Goal: Find specific page/section: Find specific page/section

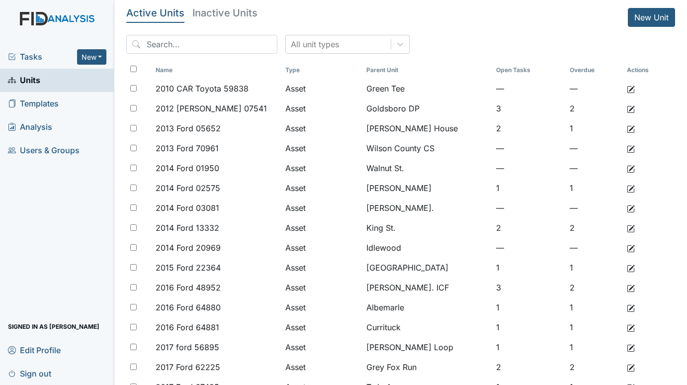
click at [24, 56] on span "Tasks" at bounding box center [42, 57] width 69 height 12
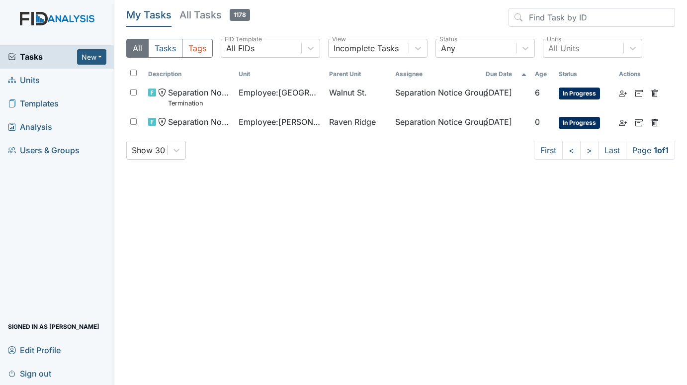
click at [27, 78] on span "Units" at bounding box center [24, 80] width 32 height 15
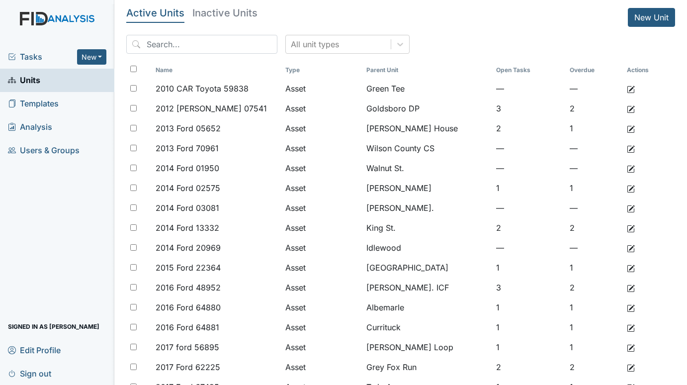
click at [38, 57] on span "Tasks" at bounding box center [42, 57] width 69 height 12
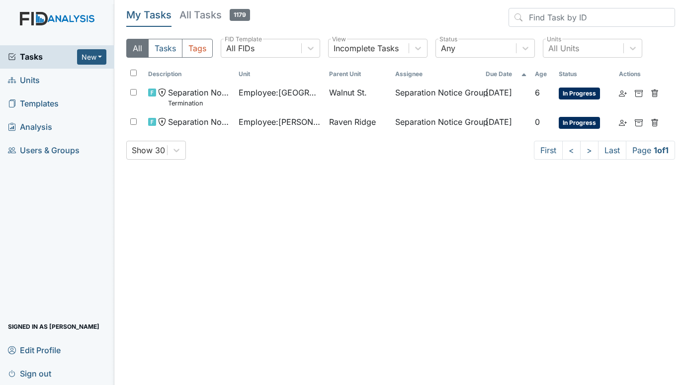
click at [24, 78] on span "Units" at bounding box center [24, 80] width 32 height 15
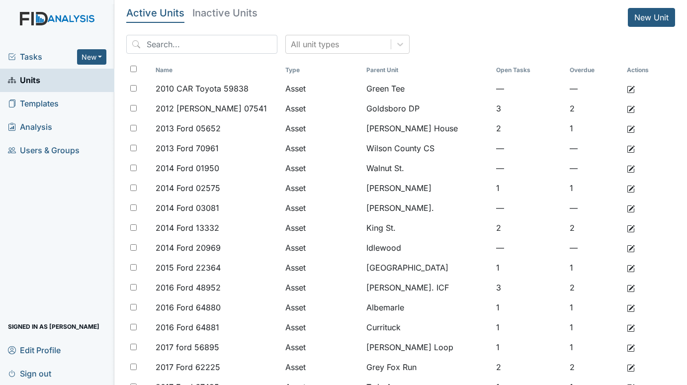
click at [26, 54] on span "Tasks" at bounding box center [42, 57] width 69 height 12
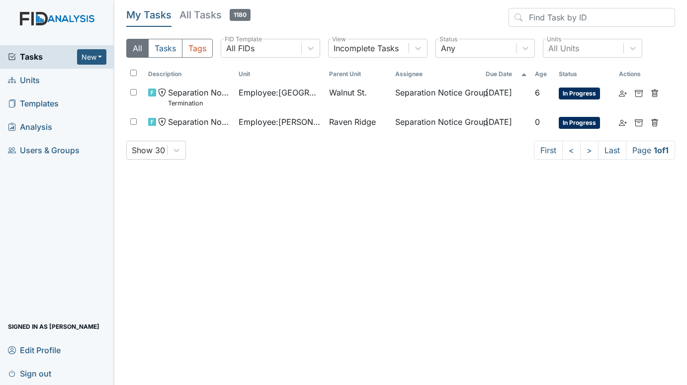
click at [41, 76] on link "Units" at bounding box center [57, 80] width 114 height 23
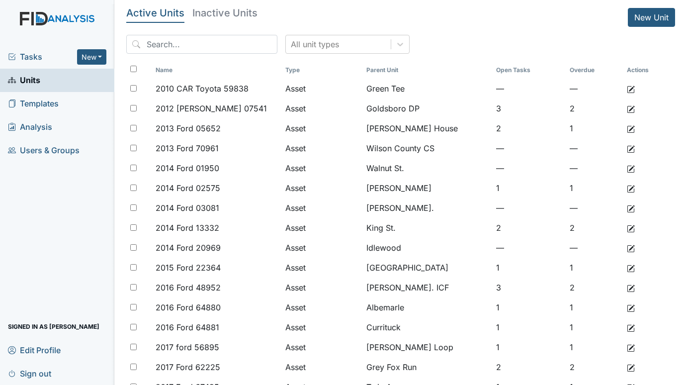
click at [31, 58] on span "Tasks" at bounding box center [42, 57] width 69 height 12
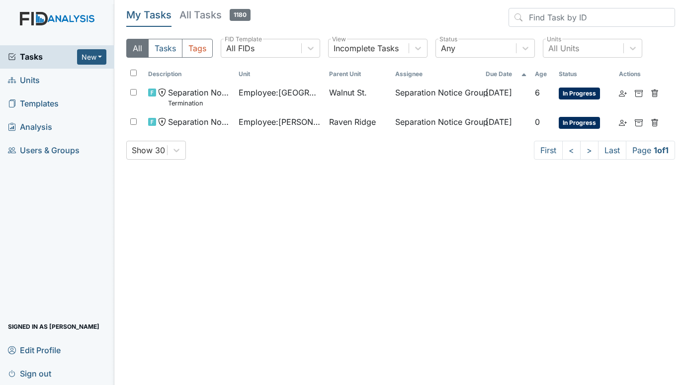
click at [29, 78] on span "Units" at bounding box center [24, 80] width 32 height 15
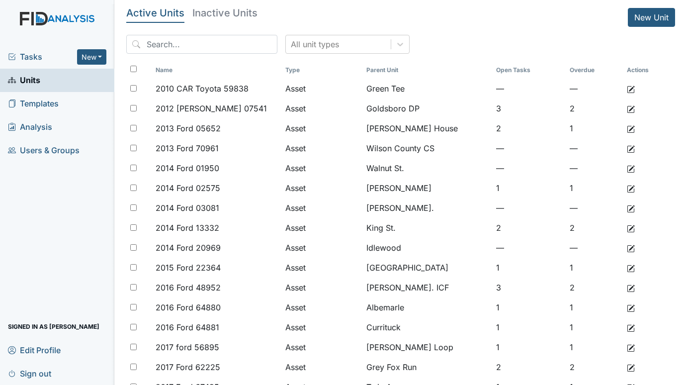
click at [28, 57] on span "Tasks" at bounding box center [42, 57] width 69 height 12
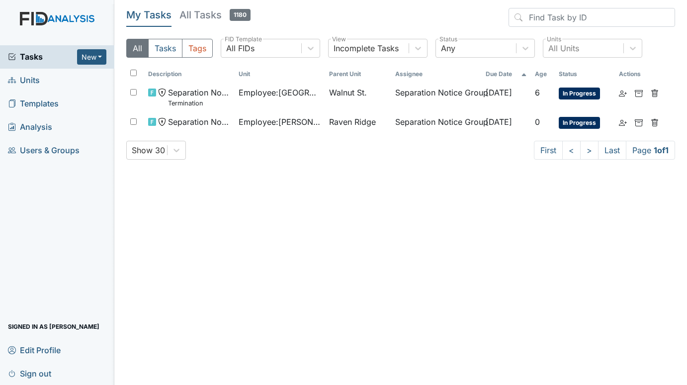
click at [28, 74] on span "Units" at bounding box center [24, 80] width 32 height 15
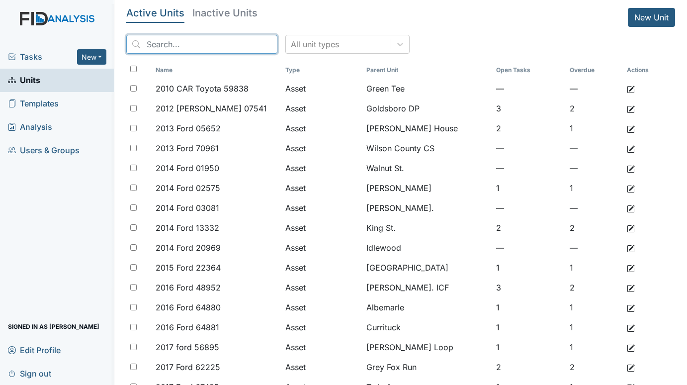
click at [170, 47] on input "search" at bounding box center [201, 44] width 151 height 19
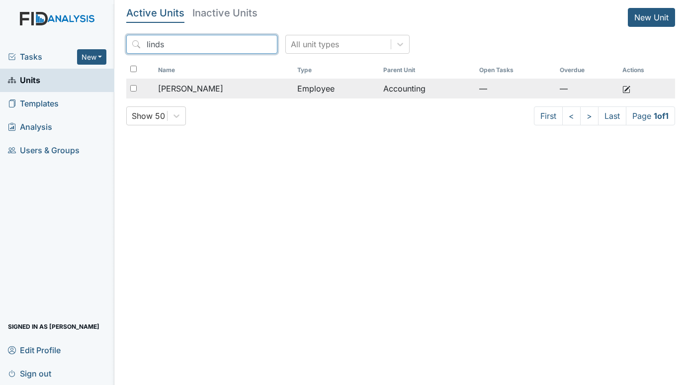
type input "linds"
click at [200, 89] on span "Whichard, Lindsey" at bounding box center [190, 89] width 65 height 12
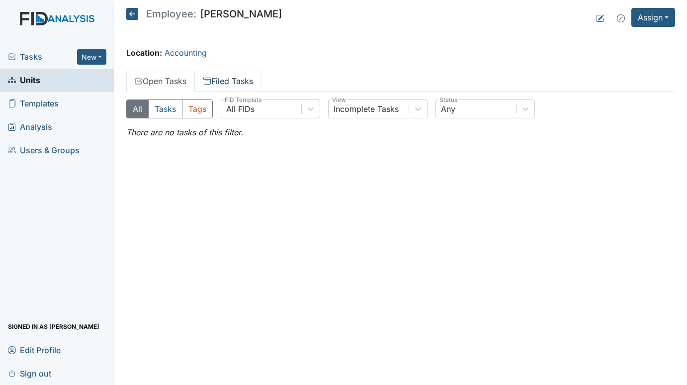
click at [219, 76] on link "Filed Tasks" at bounding box center [228, 81] width 67 height 21
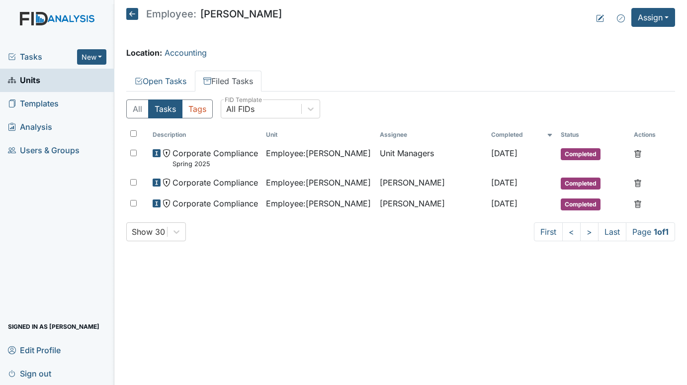
click at [31, 81] on span "Units" at bounding box center [24, 80] width 32 height 15
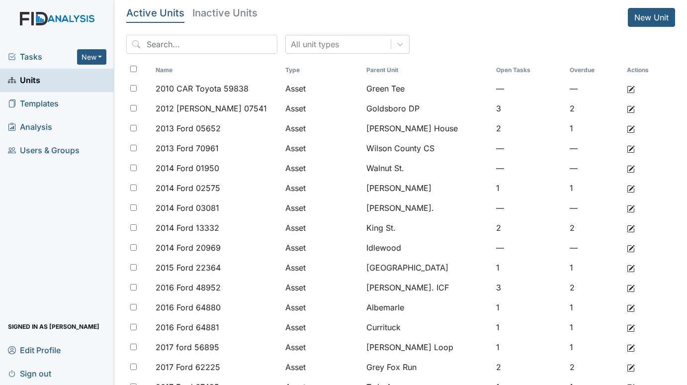
click at [39, 56] on span "Tasks" at bounding box center [42, 57] width 69 height 12
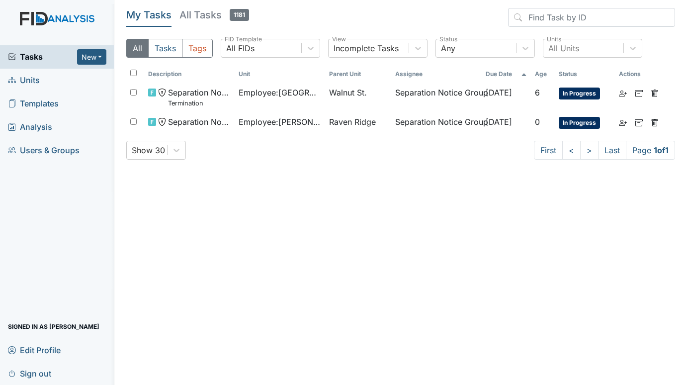
click at [29, 76] on span "Units" at bounding box center [24, 80] width 32 height 15
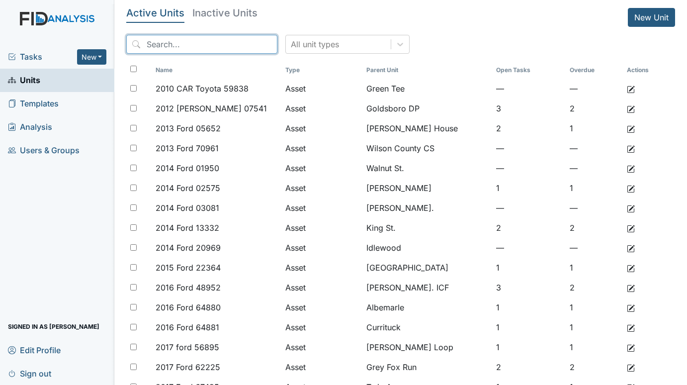
click at [163, 43] on input "search" at bounding box center [201, 44] width 151 height 19
click at [227, 10] on h5 "Inactive Units" at bounding box center [224, 13] width 65 height 10
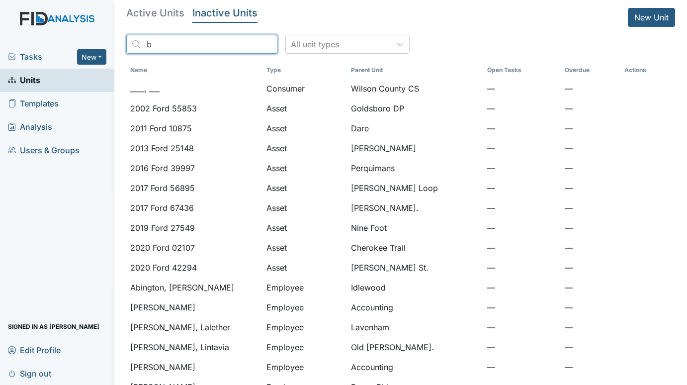
click at [169, 43] on input "b" at bounding box center [201, 44] width 151 height 19
type input "boone"
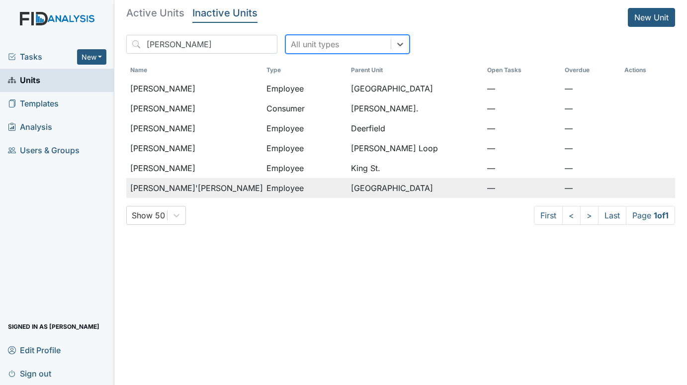
click at [184, 182] on td "Boone, Ty'Ashia" at bounding box center [194, 188] width 136 height 20
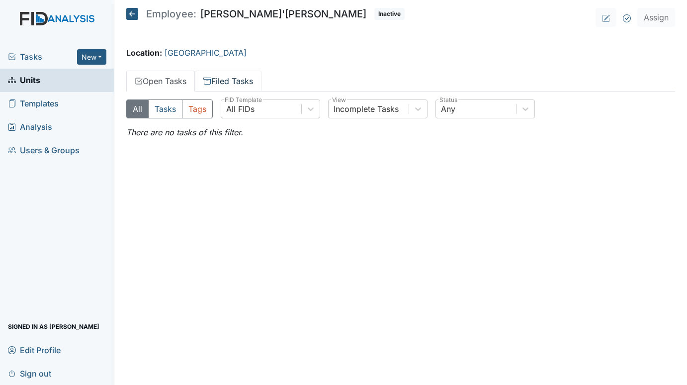
click at [246, 79] on link "Filed Tasks" at bounding box center [228, 81] width 67 height 21
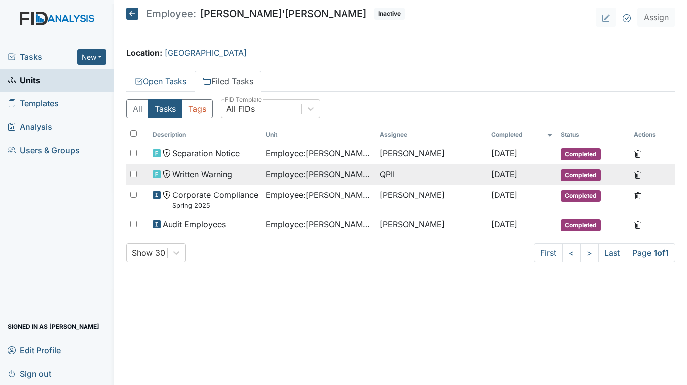
click at [313, 167] on td "Employee : Boone, Ty'Ashia" at bounding box center [319, 174] width 114 height 21
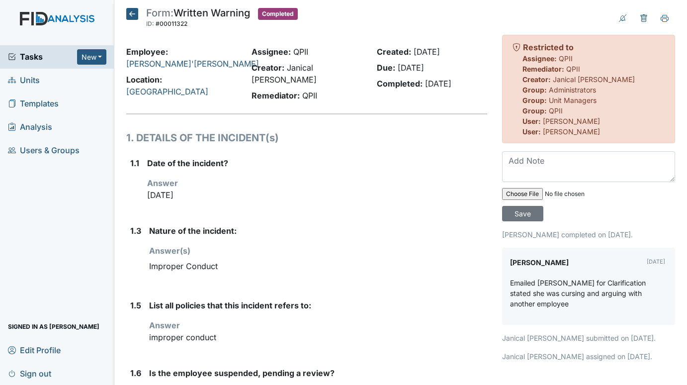
click at [131, 15] on icon at bounding box center [132, 14] width 12 height 12
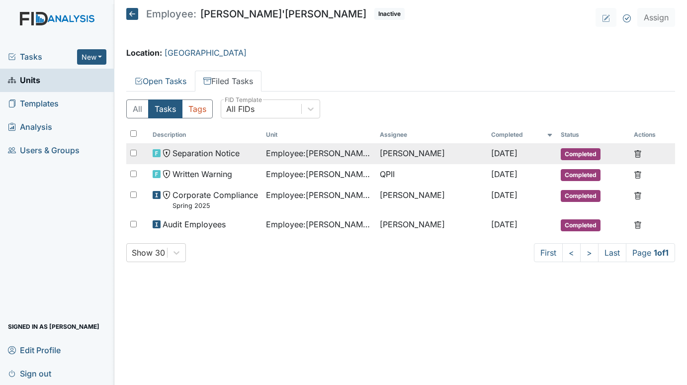
click at [214, 150] on span "Separation Notice" at bounding box center [206, 153] width 67 height 12
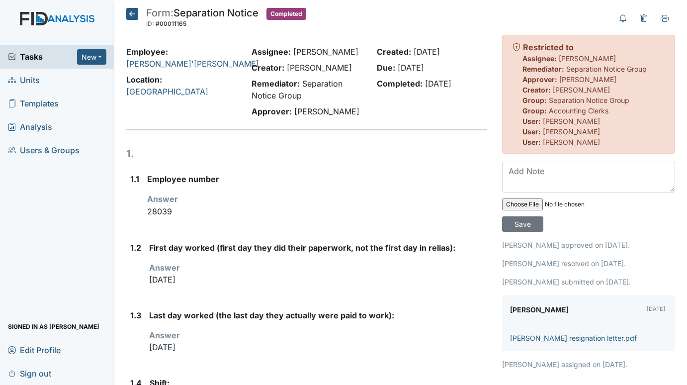
click at [35, 55] on span "Tasks" at bounding box center [42, 57] width 69 height 12
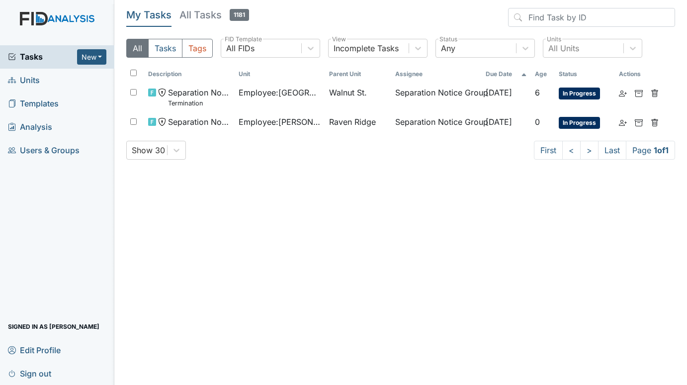
click at [30, 82] on span "Units" at bounding box center [24, 80] width 32 height 15
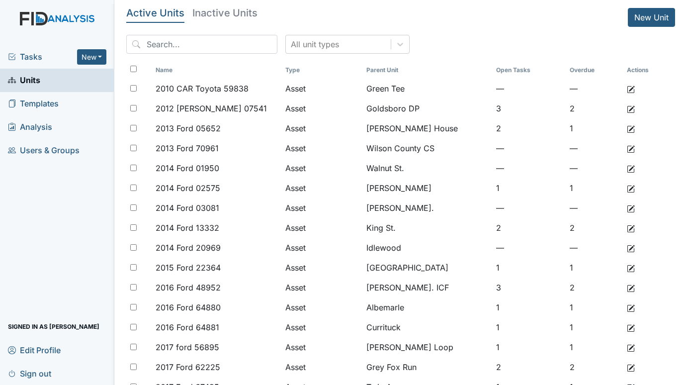
click at [33, 56] on span "Tasks" at bounding box center [42, 57] width 69 height 12
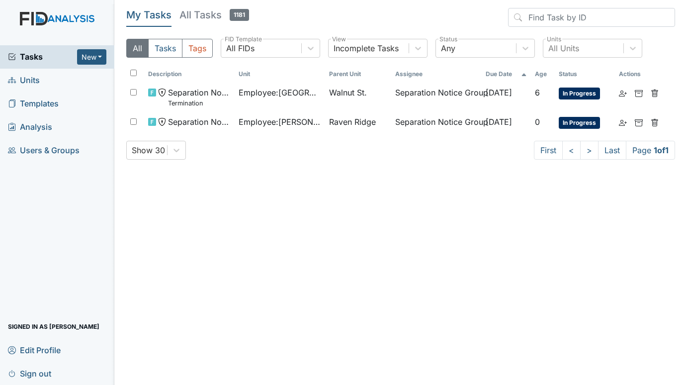
click at [22, 77] on span "Units" at bounding box center [24, 80] width 32 height 15
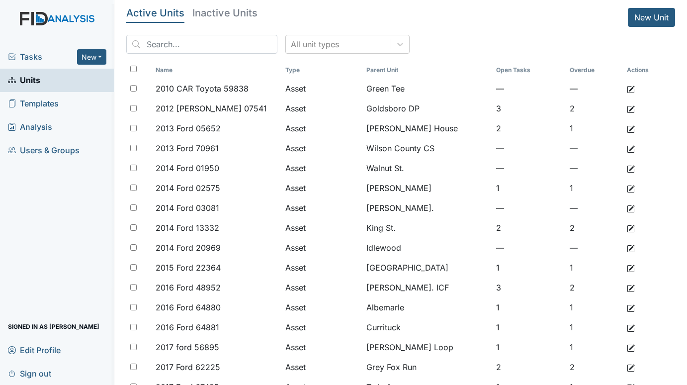
click at [233, 10] on h5 "Inactive Units" at bounding box center [224, 13] width 65 height 10
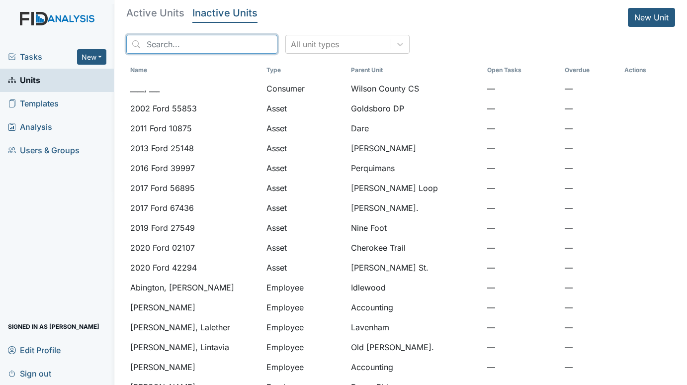
click at [194, 45] on input "search" at bounding box center [201, 44] width 151 height 19
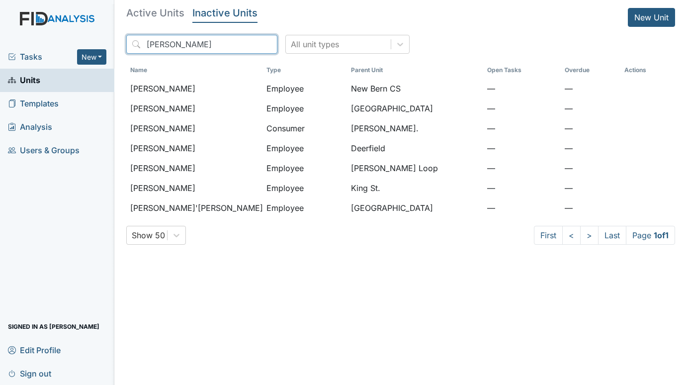
type input "boone"
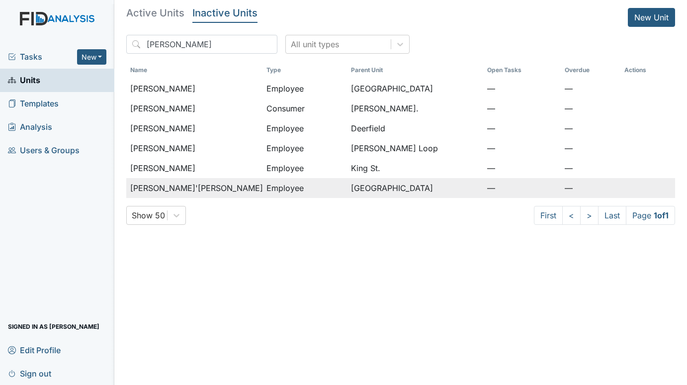
click at [178, 185] on span "Boone, Ty'Ashia" at bounding box center [196, 188] width 133 height 12
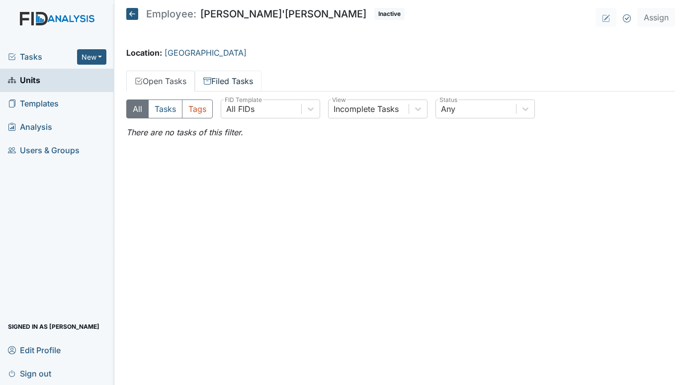
click at [236, 71] on link "Filed Tasks" at bounding box center [228, 81] width 67 height 21
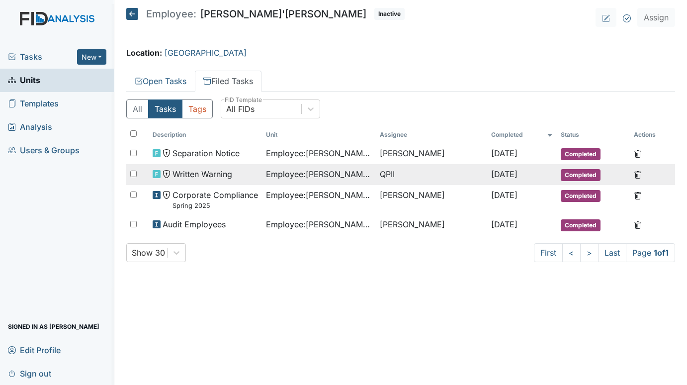
click at [251, 172] on div "Written Warning" at bounding box center [206, 174] width 106 height 12
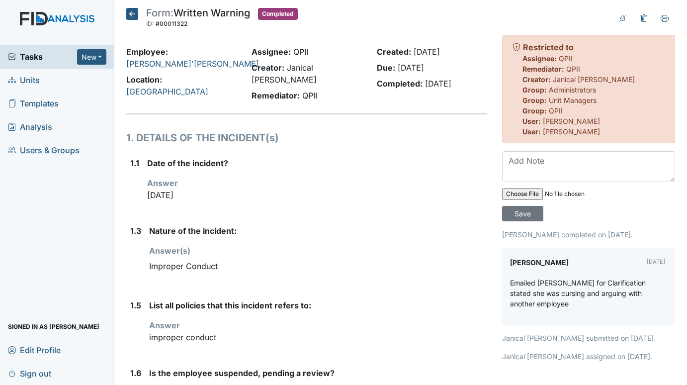
click at [133, 12] on icon at bounding box center [132, 14] width 12 height 12
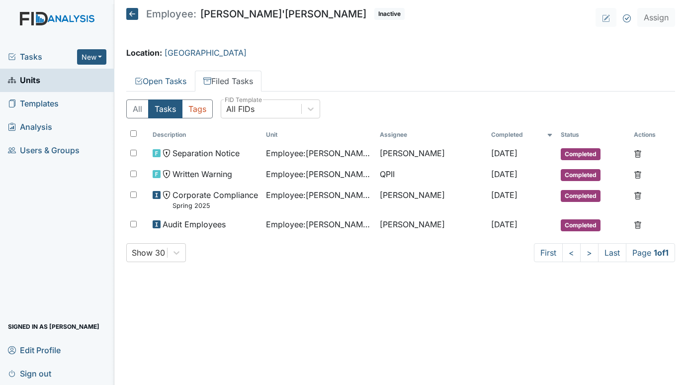
click at [39, 53] on span "Tasks" at bounding box center [42, 57] width 69 height 12
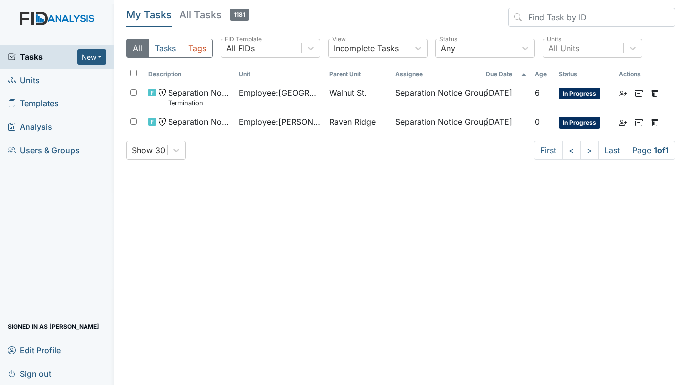
click at [28, 77] on span "Units" at bounding box center [24, 80] width 32 height 15
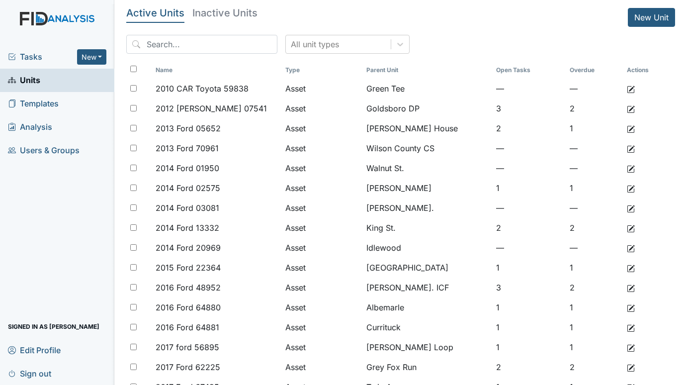
click at [38, 51] on span "Tasks" at bounding box center [42, 57] width 69 height 12
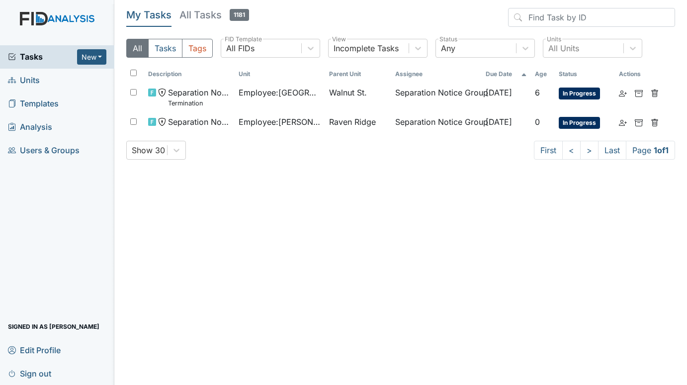
click at [31, 77] on span "Units" at bounding box center [24, 80] width 32 height 15
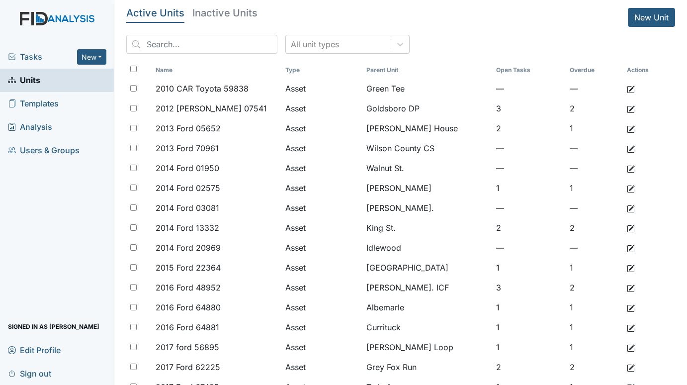
click at [35, 57] on span "Tasks" at bounding box center [42, 57] width 69 height 12
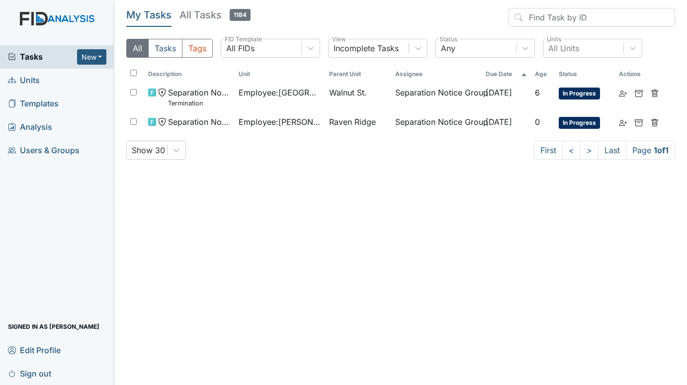
click at [39, 87] on span "Units" at bounding box center [24, 80] width 32 height 15
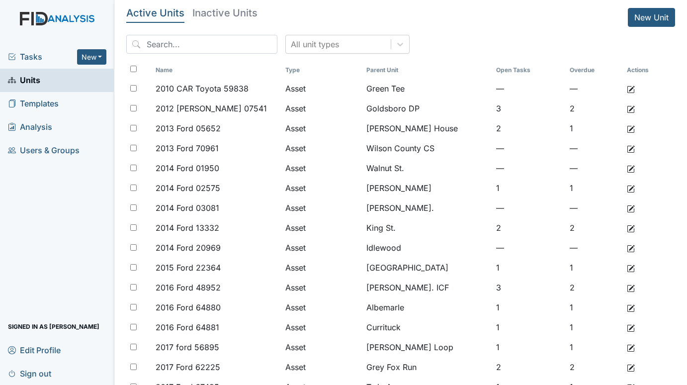
click at [30, 51] on span "Tasks" at bounding box center [42, 57] width 69 height 12
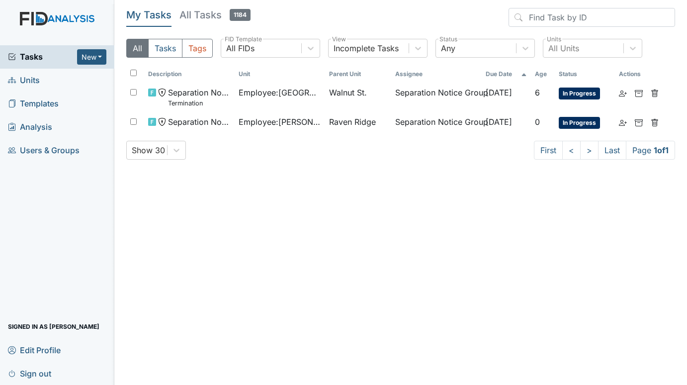
click at [34, 81] on span "Units" at bounding box center [24, 80] width 32 height 15
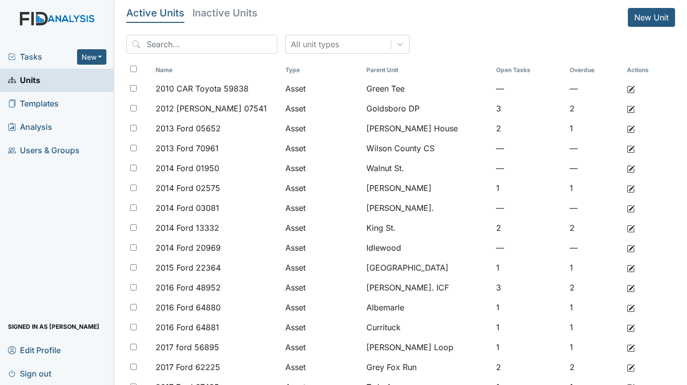
click at [38, 59] on span "Tasks" at bounding box center [42, 57] width 69 height 12
